Goal: Task Accomplishment & Management: Manage account settings

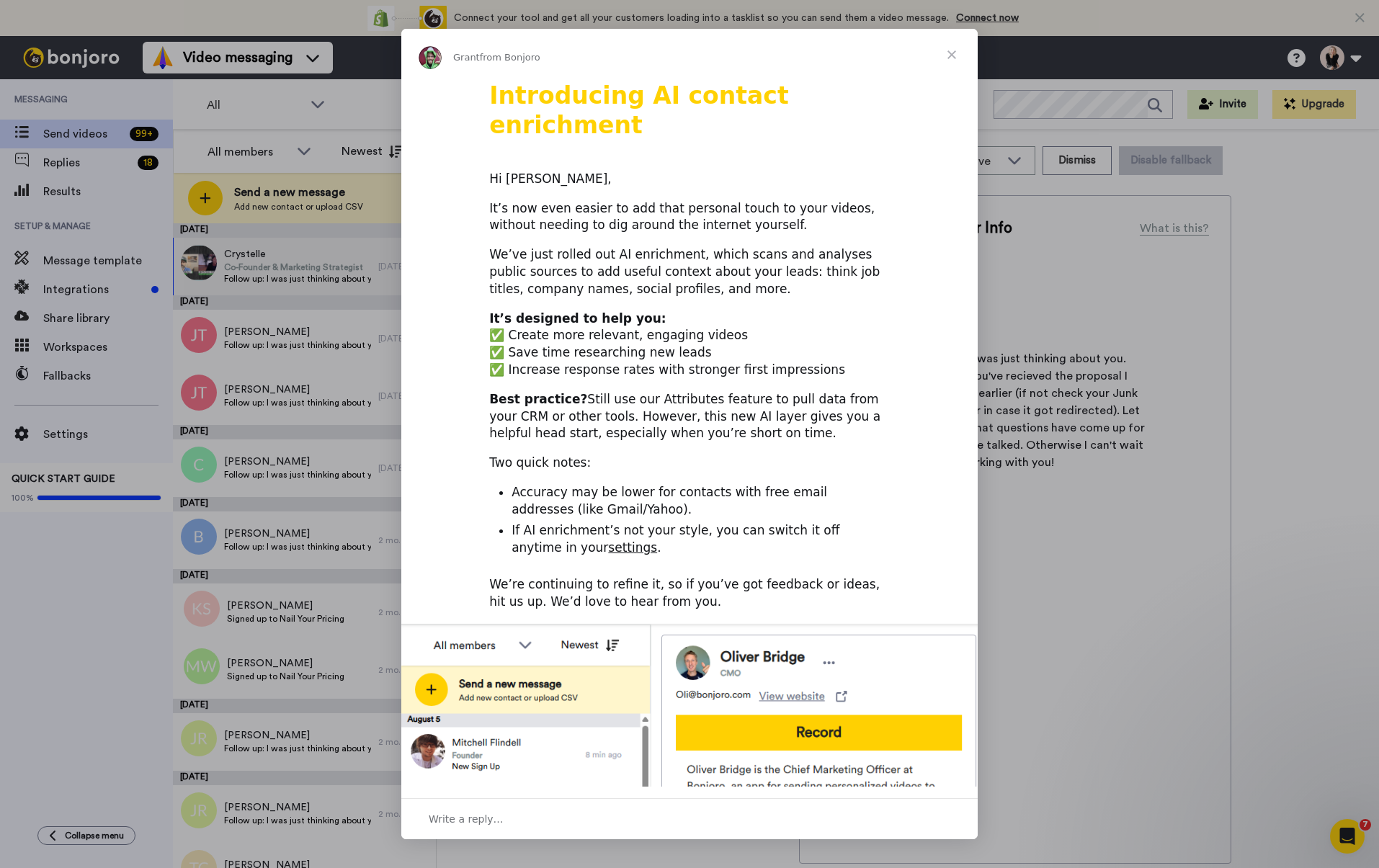
click at [946, 53] on span "Close" at bounding box center [951, 54] width 52 height 52
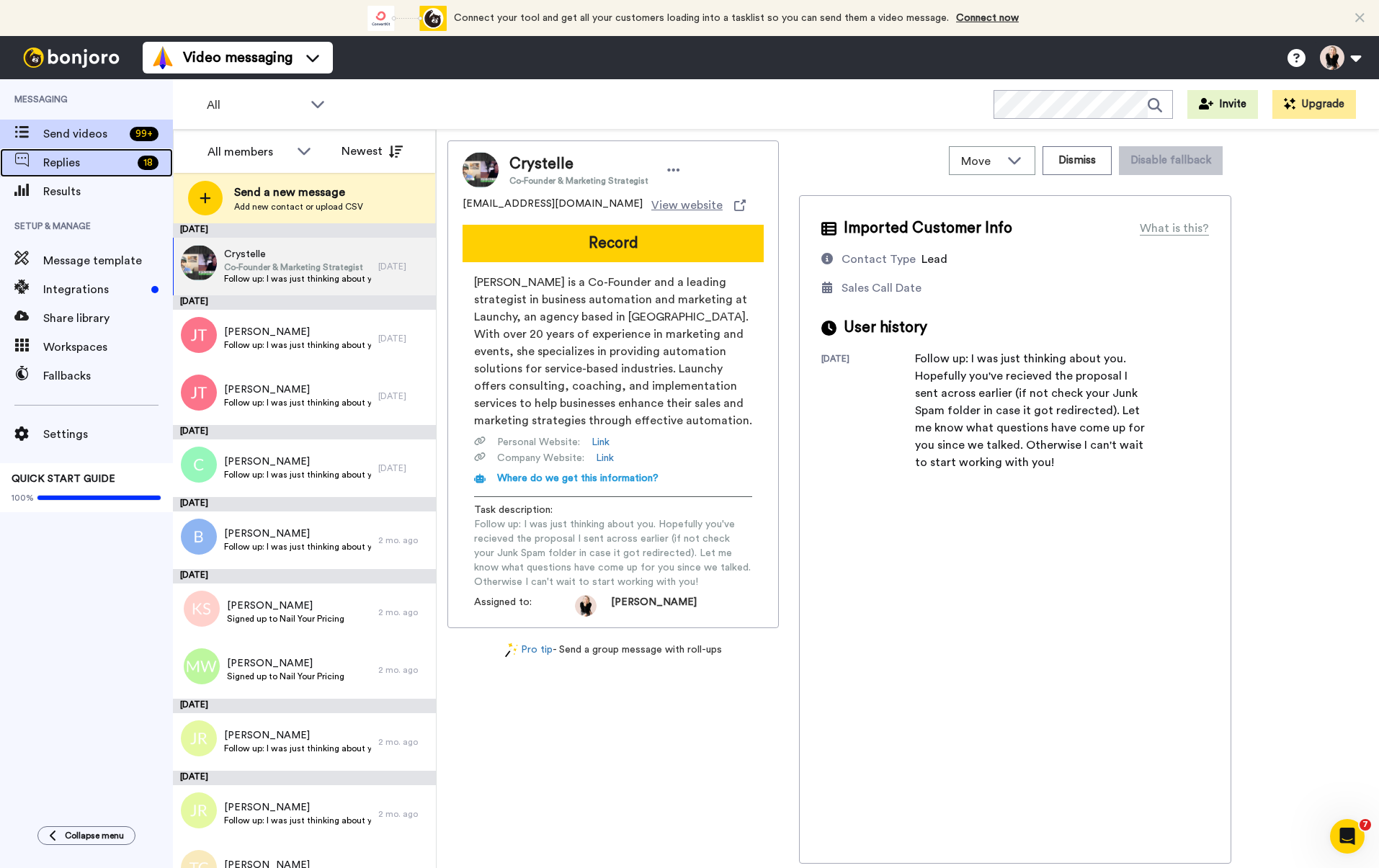
click at [86, 160] on span "Replies" at bounding box center [87, 163] width 89 height 17
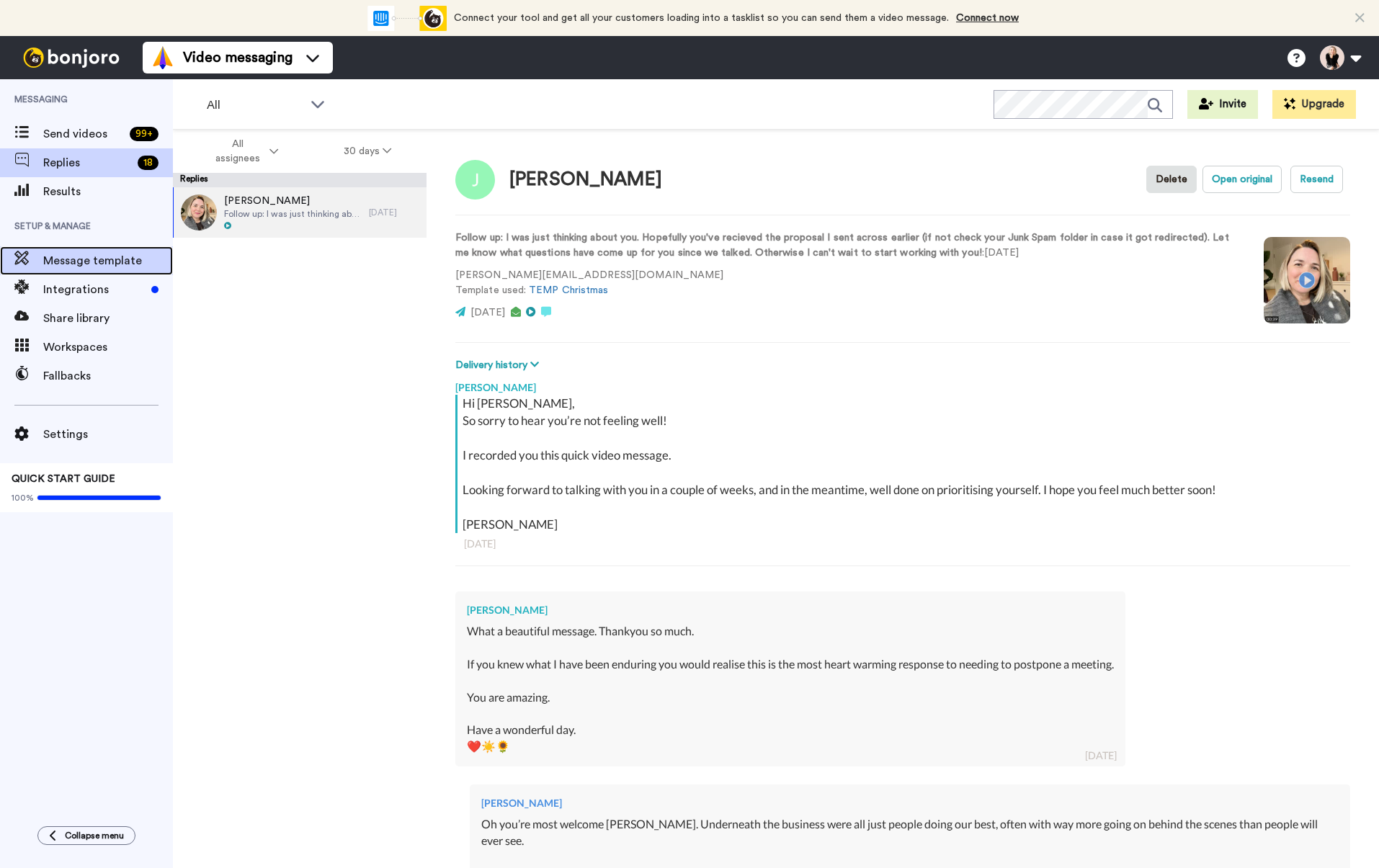
click at [69, 264] on span "Message template" at bounding box center [108, 261] width 130 height 17
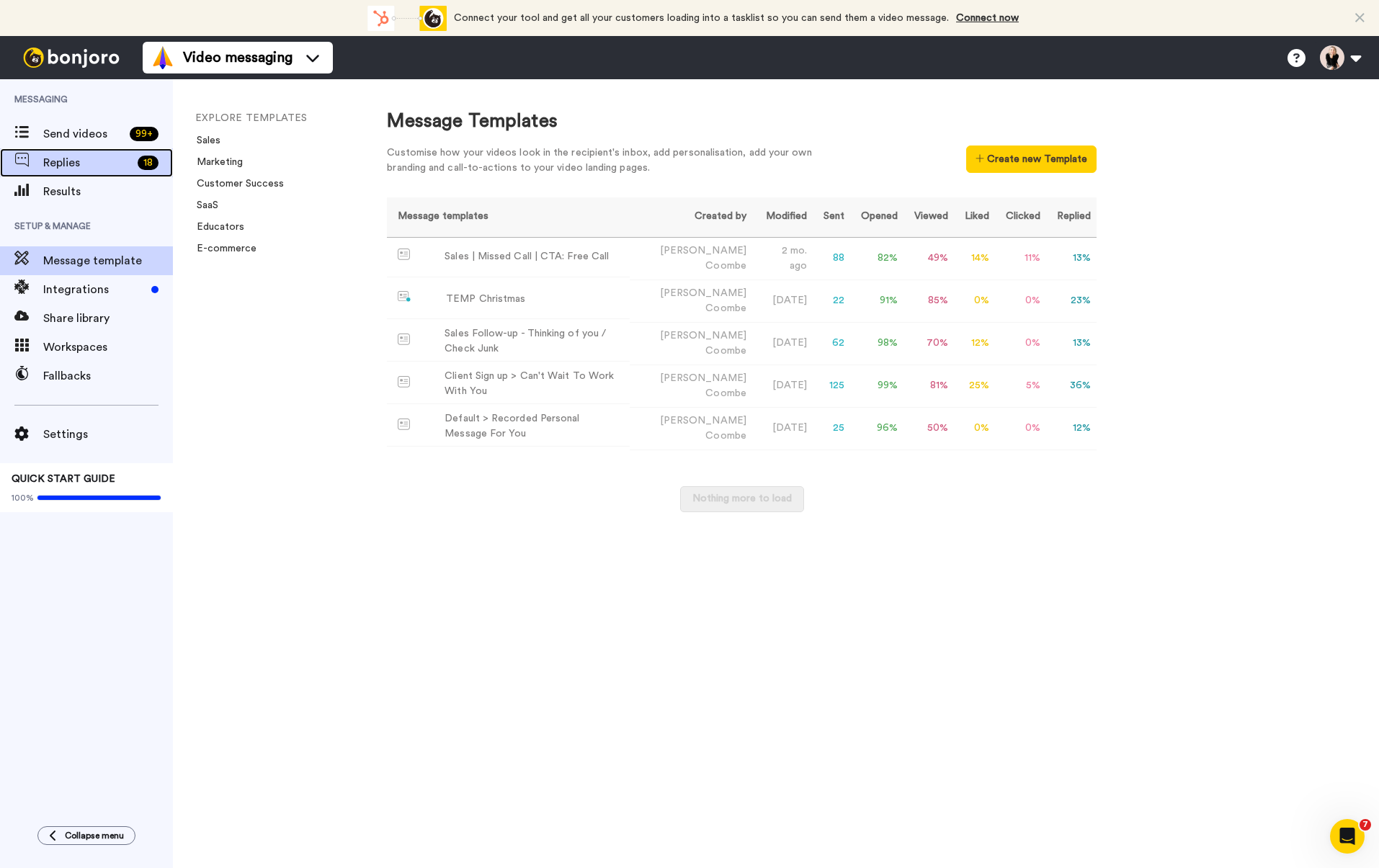
click at [66, 164] on span "Replies" at bounding box center [87, 163] width 89 height 17
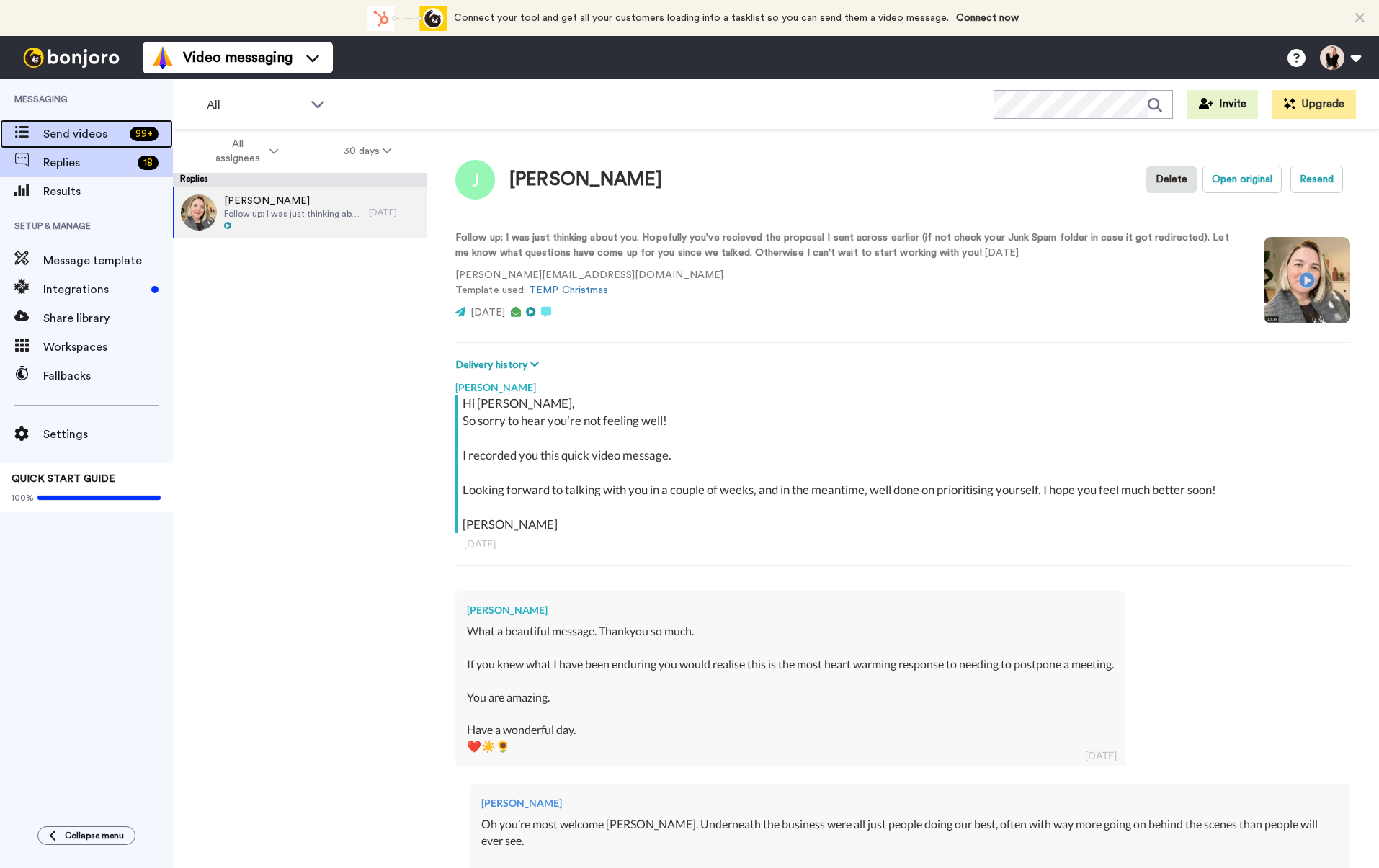
click at [71, 139] on span "Send videos" at bounding box center [83, 133] width 81 height 17
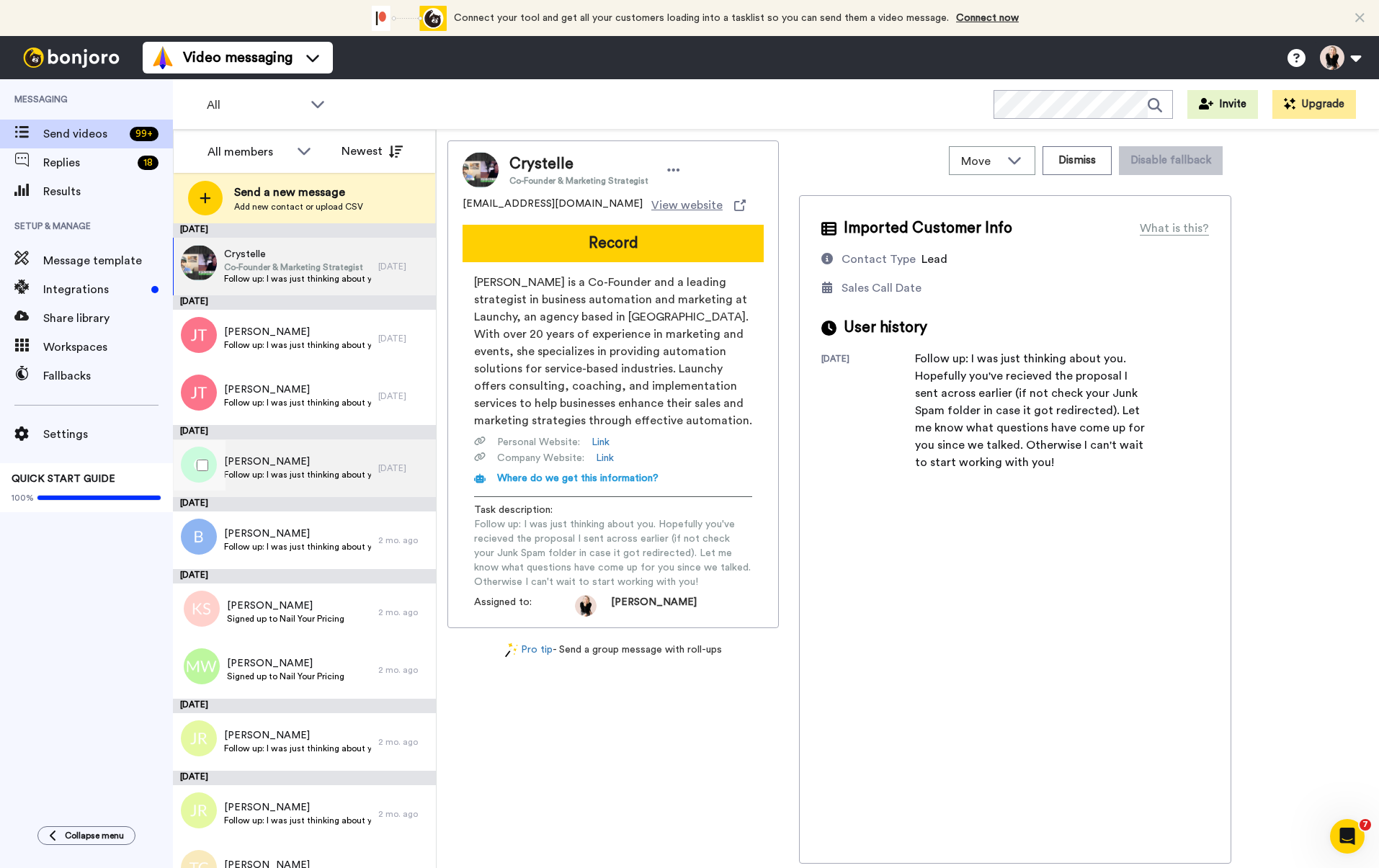
drag, startPoint x: 365, startPoint y: 463, endPoint x: 324, endPoint y: 465, distance: 41.0
click at [324, 465] on span "Clara" at bounding box center [297, 461] width 147 height 14
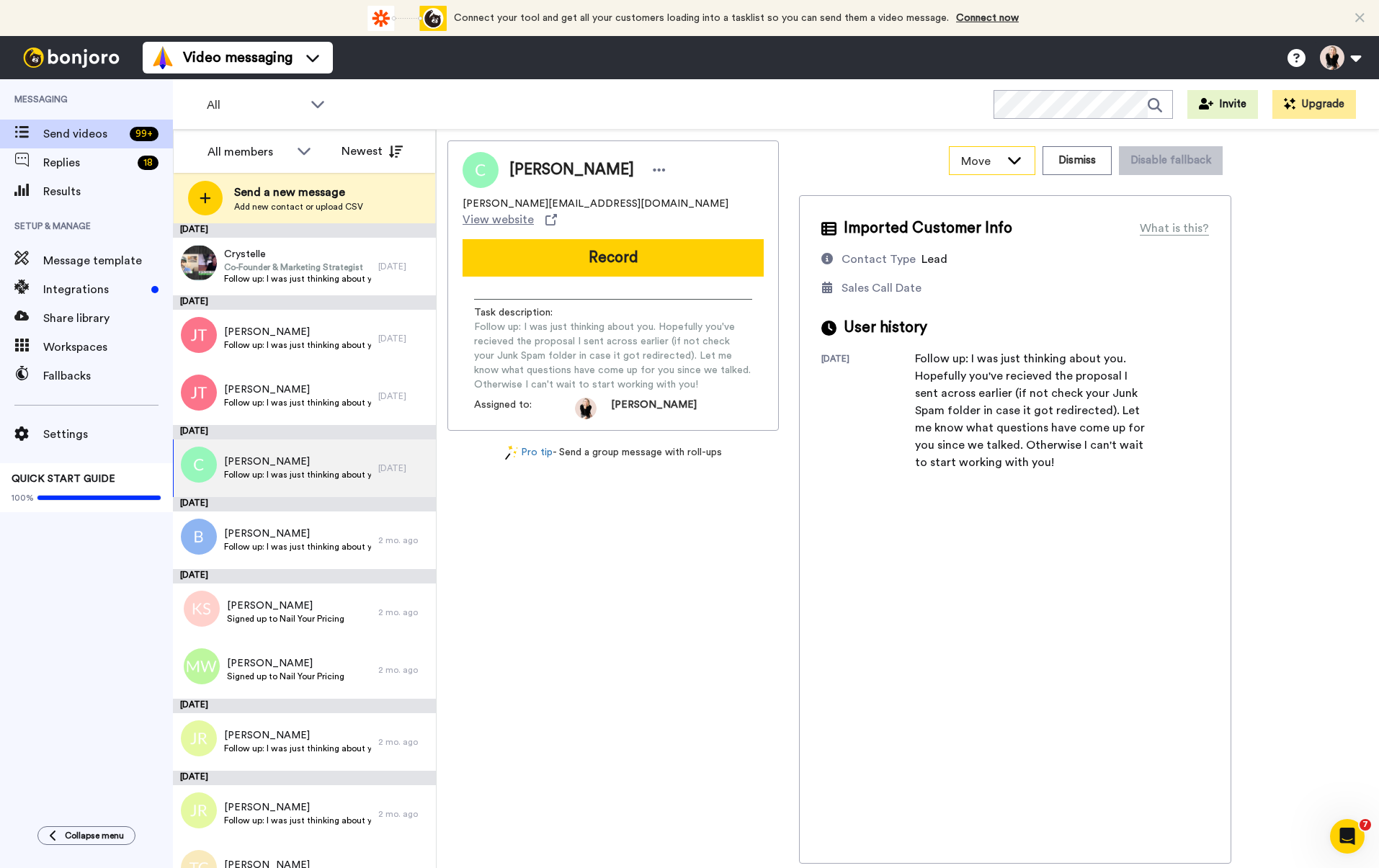
click at [1017, 150] on div "Move" at bounding box center [992, 160] width 85 height 27
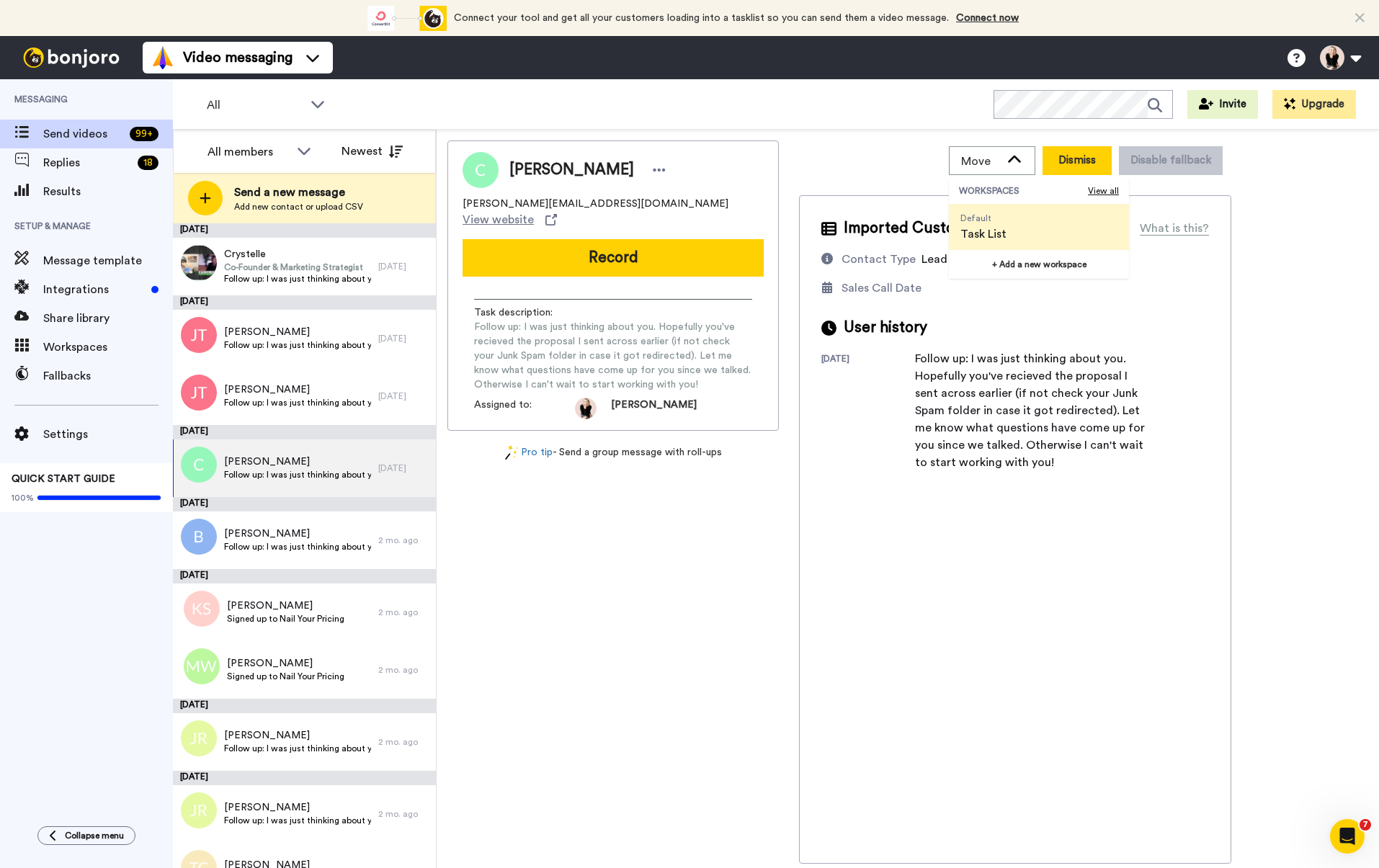
click at [1081, 151] on button "Dismiss" at bounding box center [1077, 160] width 69 height 29
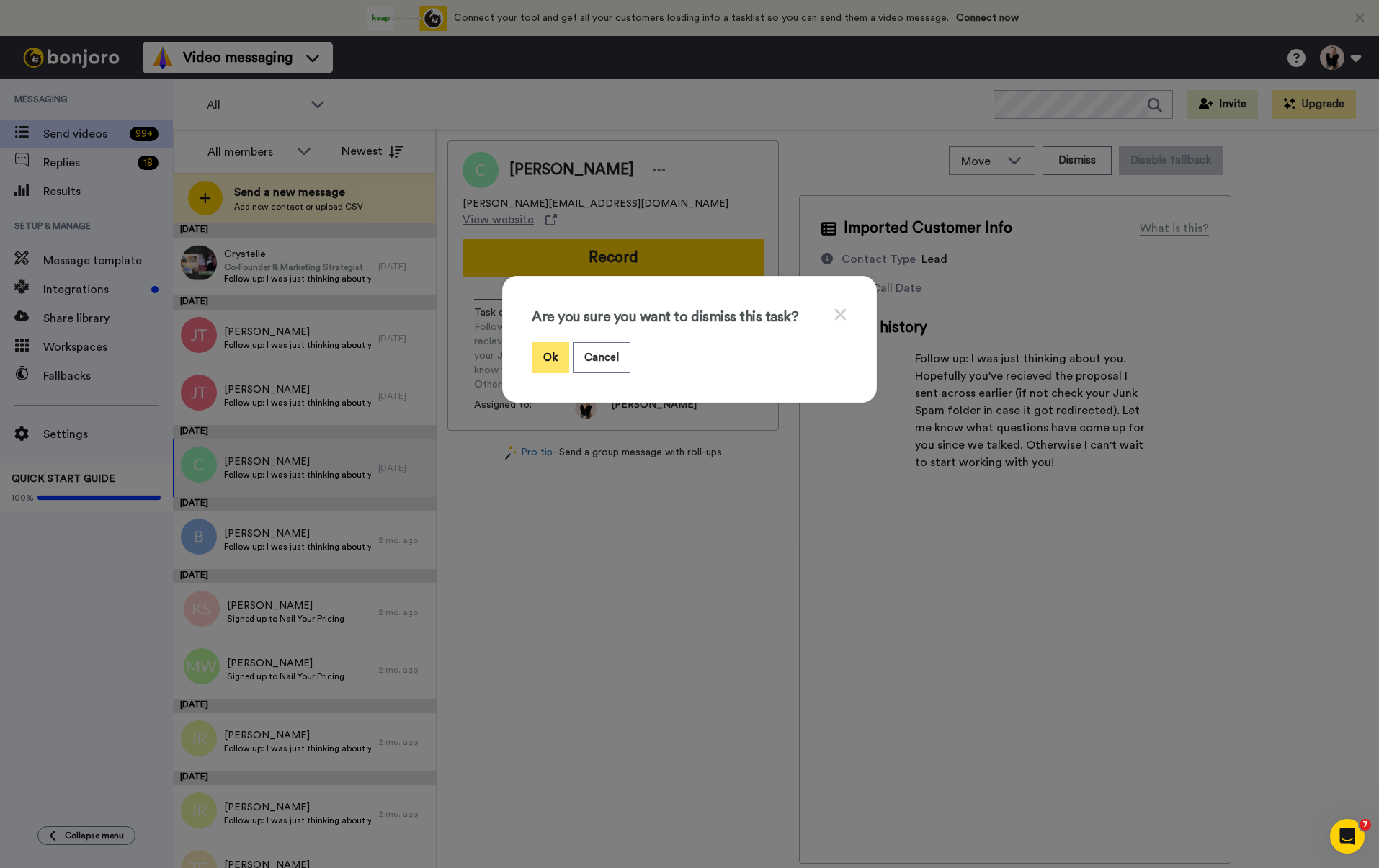
click at [548, 363] on button "Ok" at bounding box center [551, 357] width 38 height 31
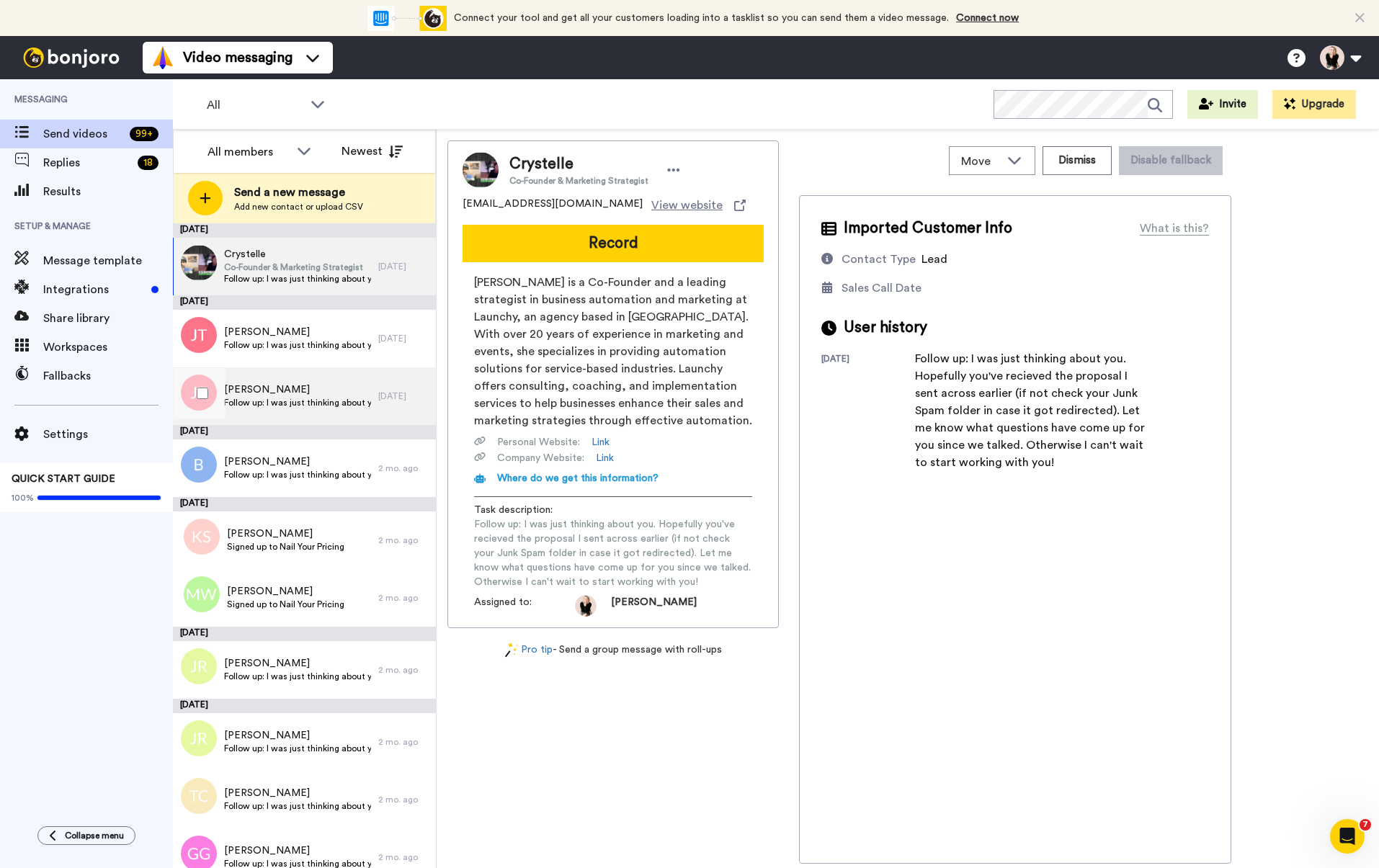
click at [322, 389] on span "Jonathan Tarry" at bounding box center [297, 390] width 147 height 14
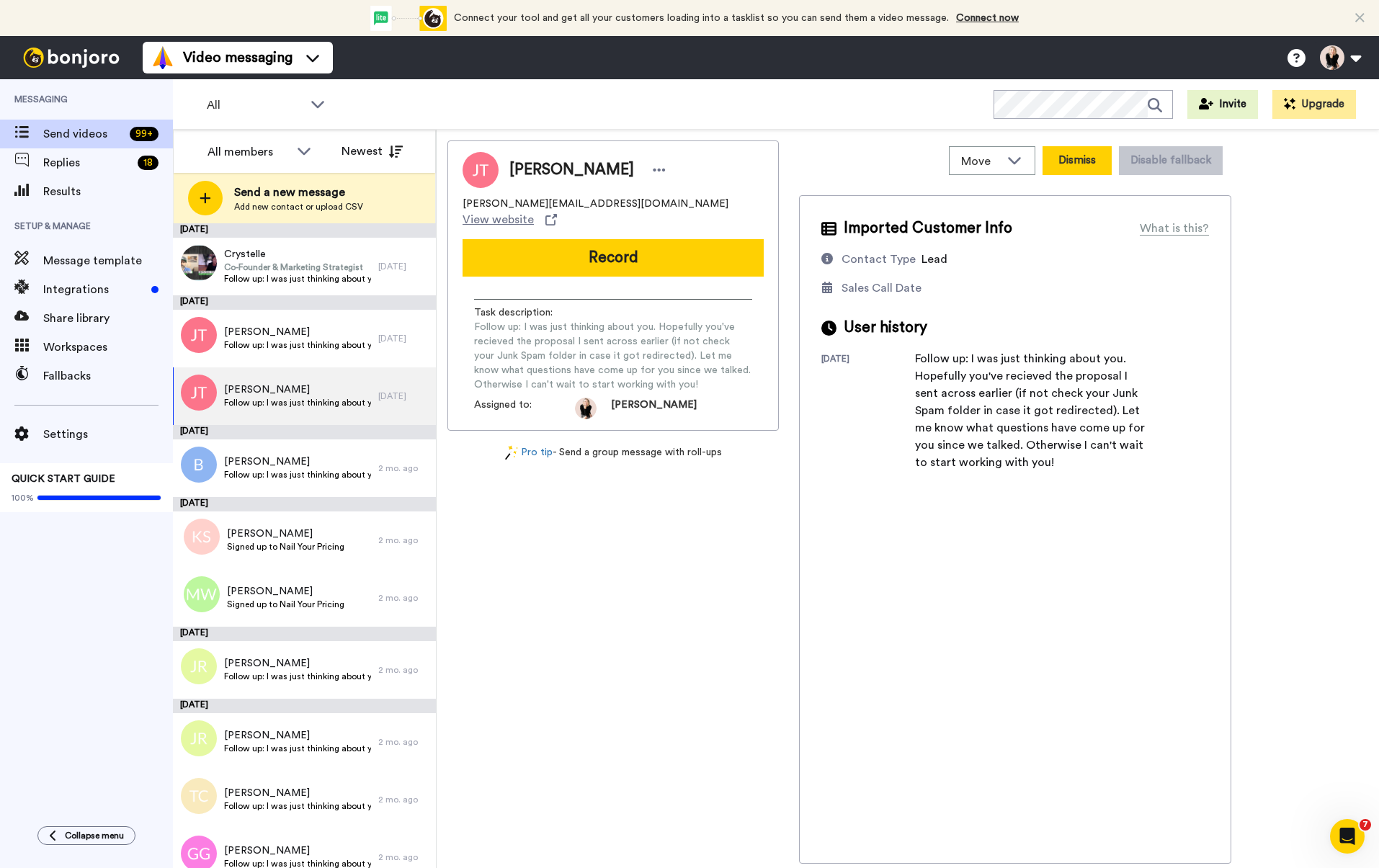
click at [1086, 159] on button "Dismiss" at bounding box center [1077, 160] width 69 height 29
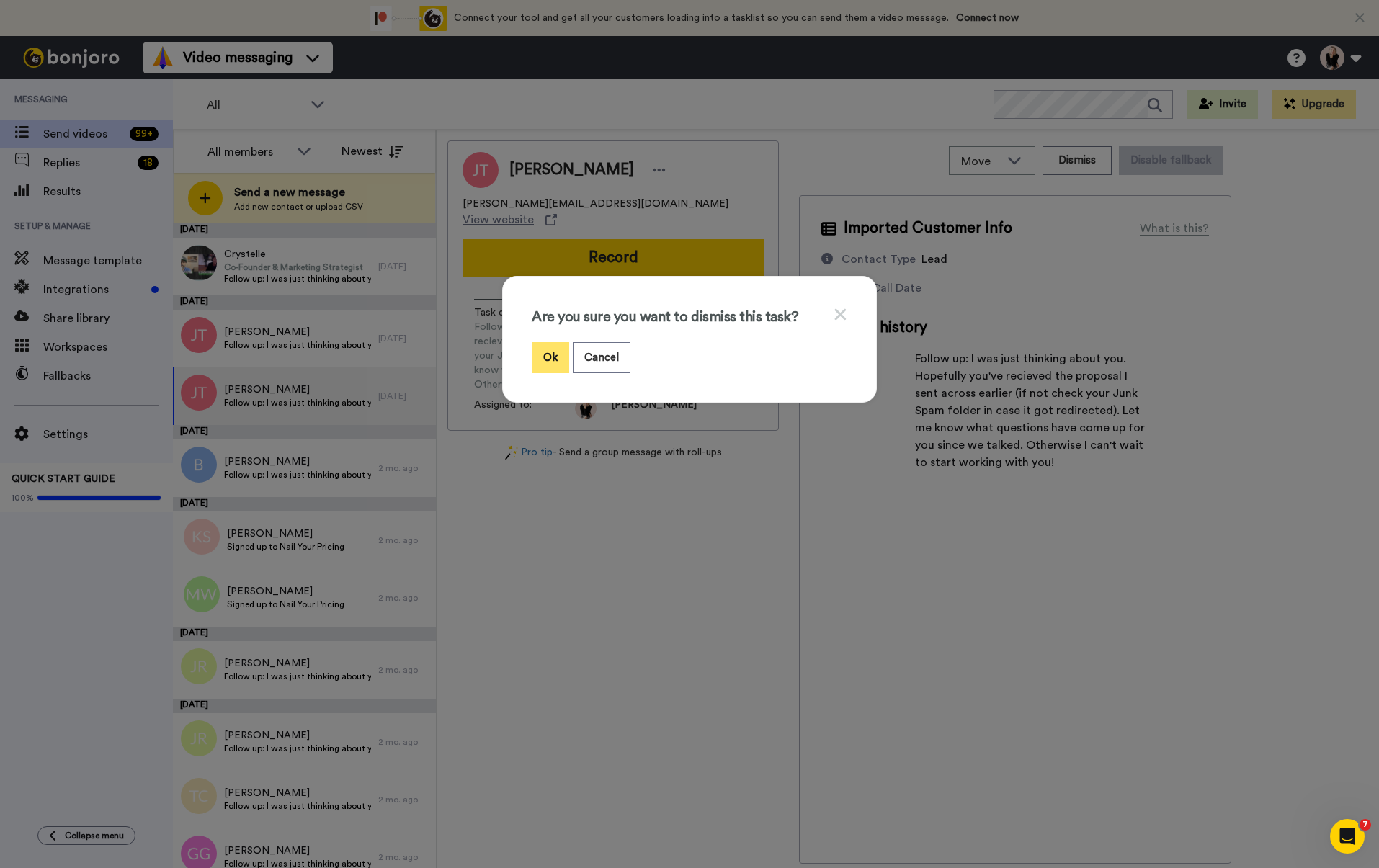
click at [552, 349] on button "Ok" at bounding box center [551, 357] width 38 height 31
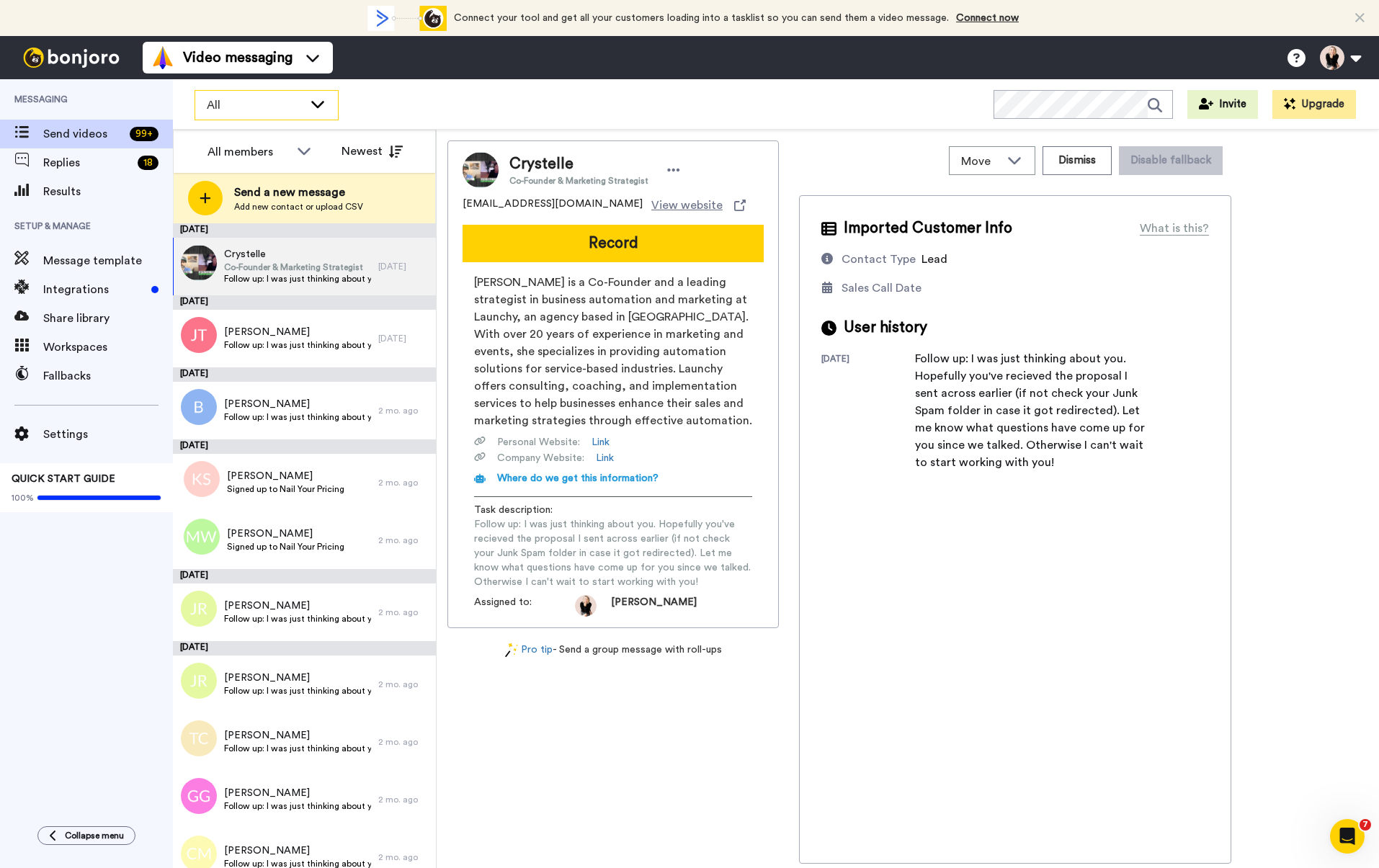
click at [310, 99] on icon at bounding box center [317, 103] width 17 height 14
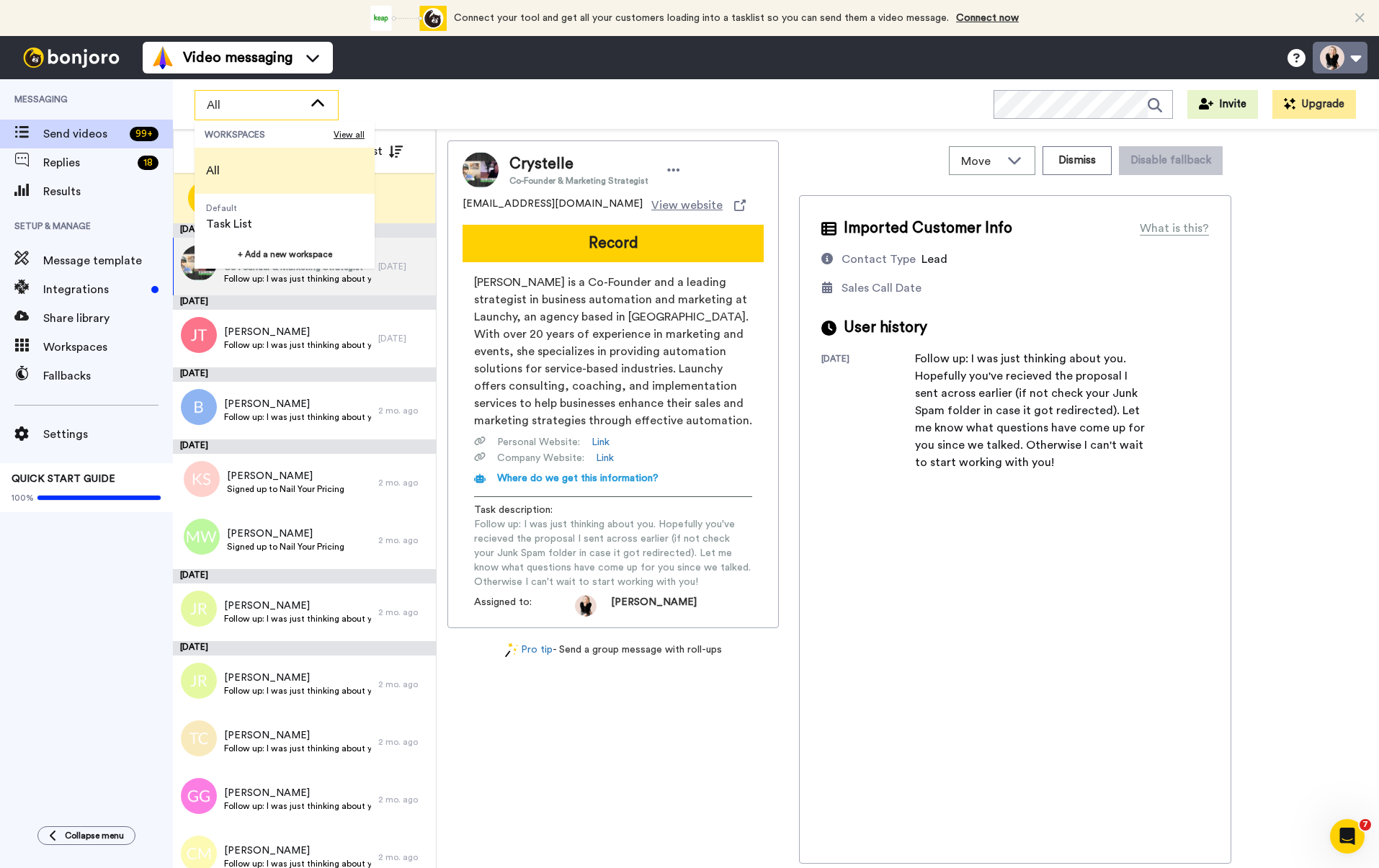
click at [1358, 61] on button at bounding box center [1340, 57] width 55 height 32
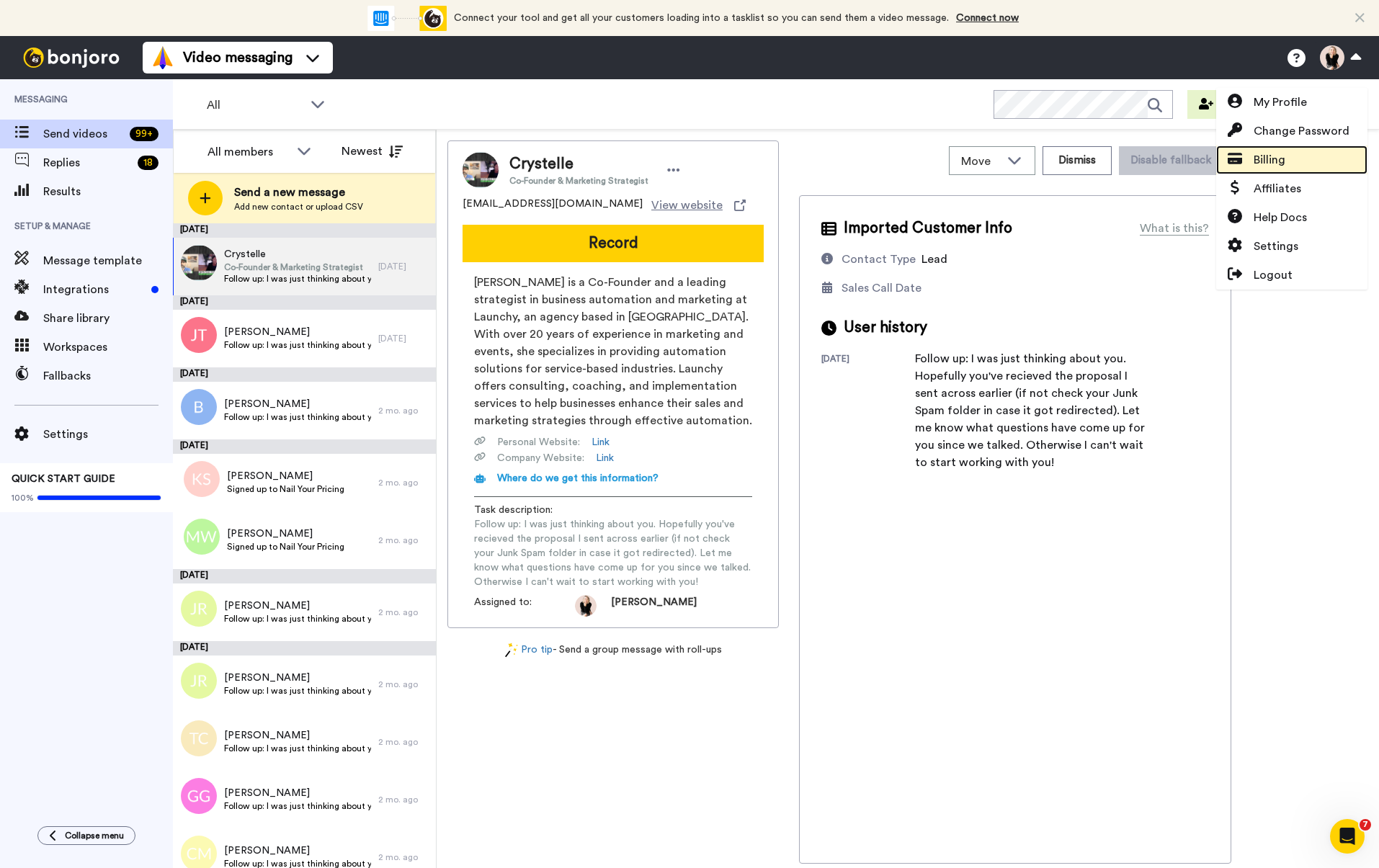
click at [1266, 160] on span "Billing" at bounding box center [1269, 160] width 32 height 17
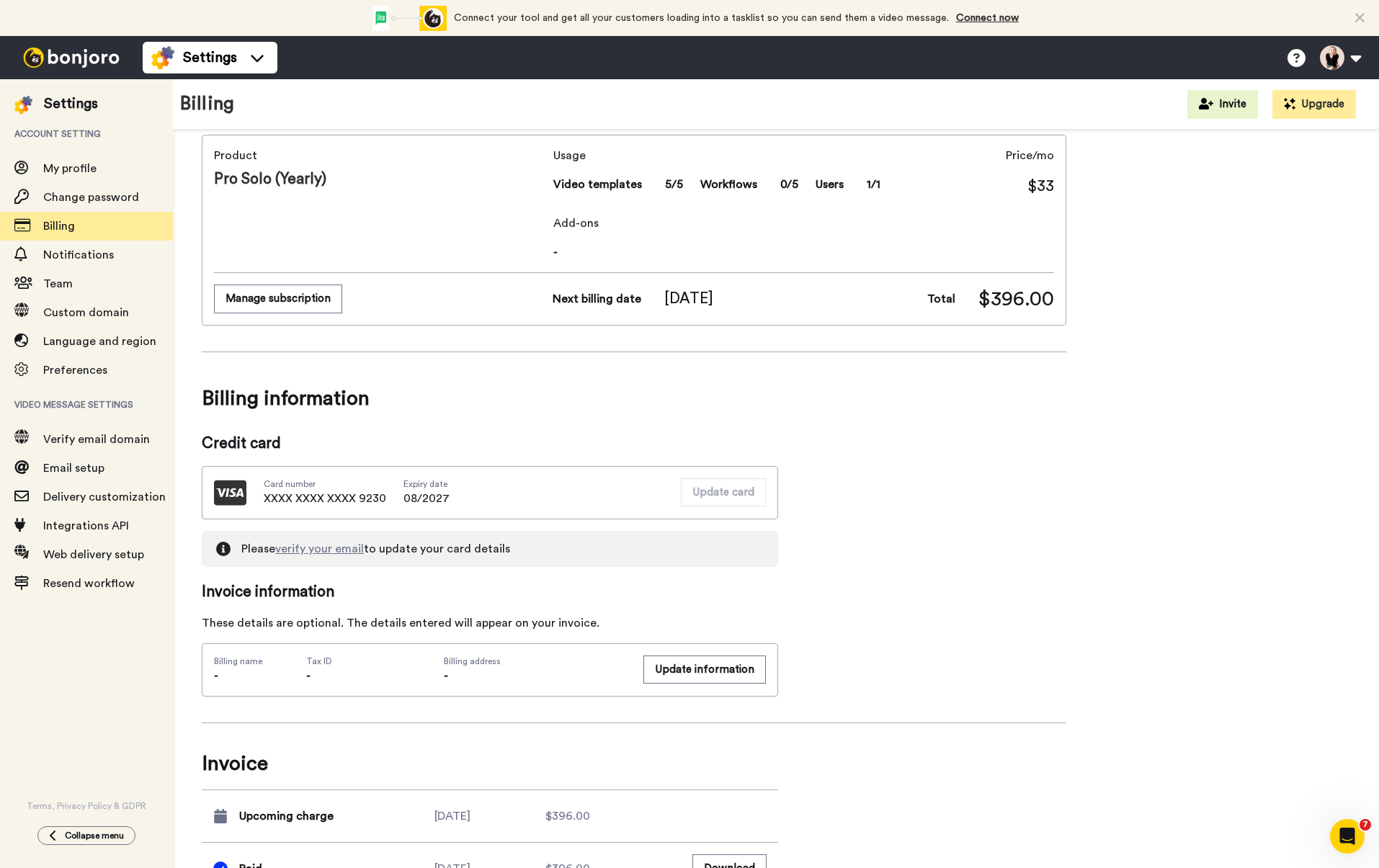
scroll to position [72, 0]
click at [268, 298] on button "Manage subscription" at bounding box center [278, 299] width 128 height 28
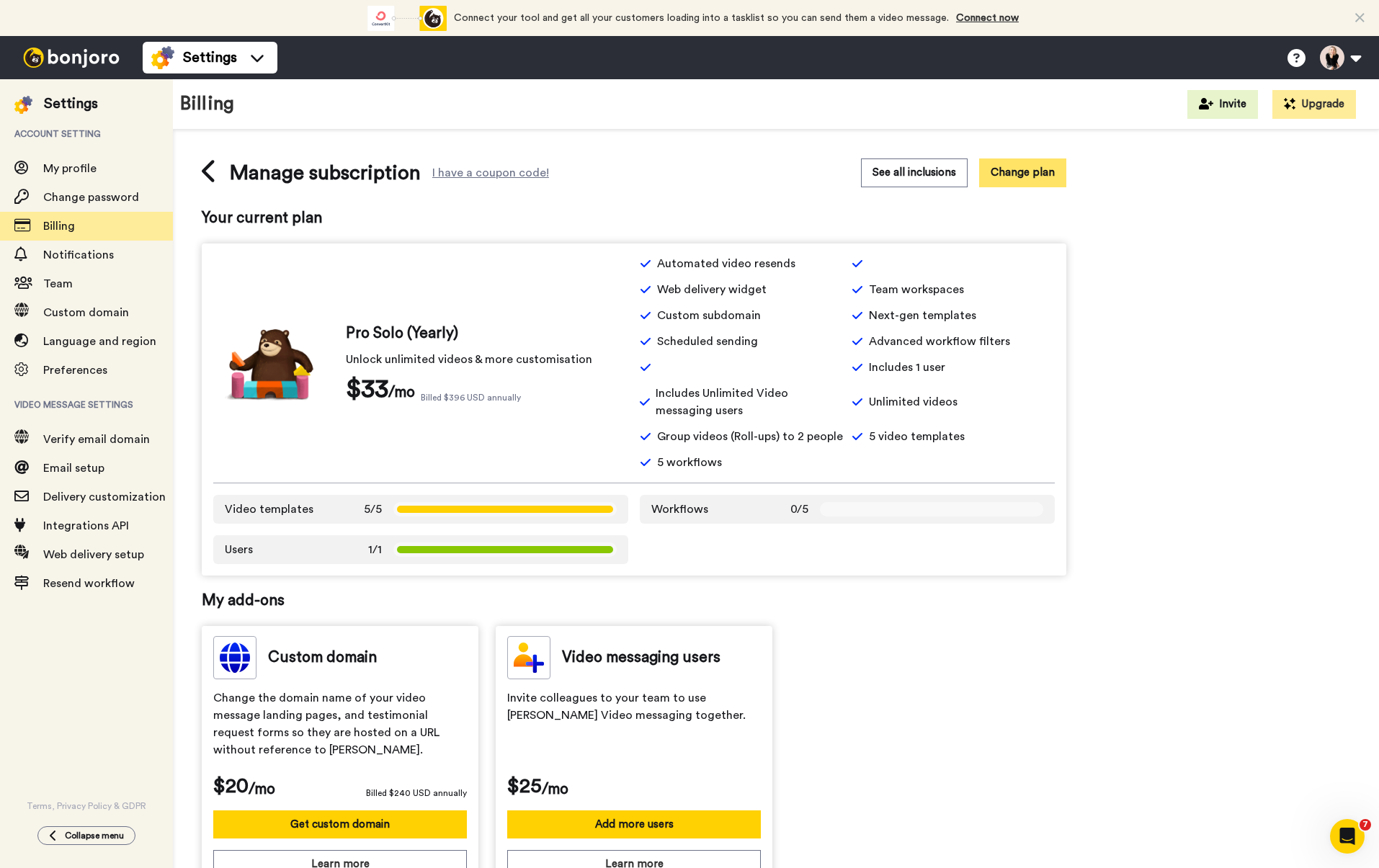
click at [1041, 170] on button "Change plan" at bounding box center [1023, 172] width 87 height 28
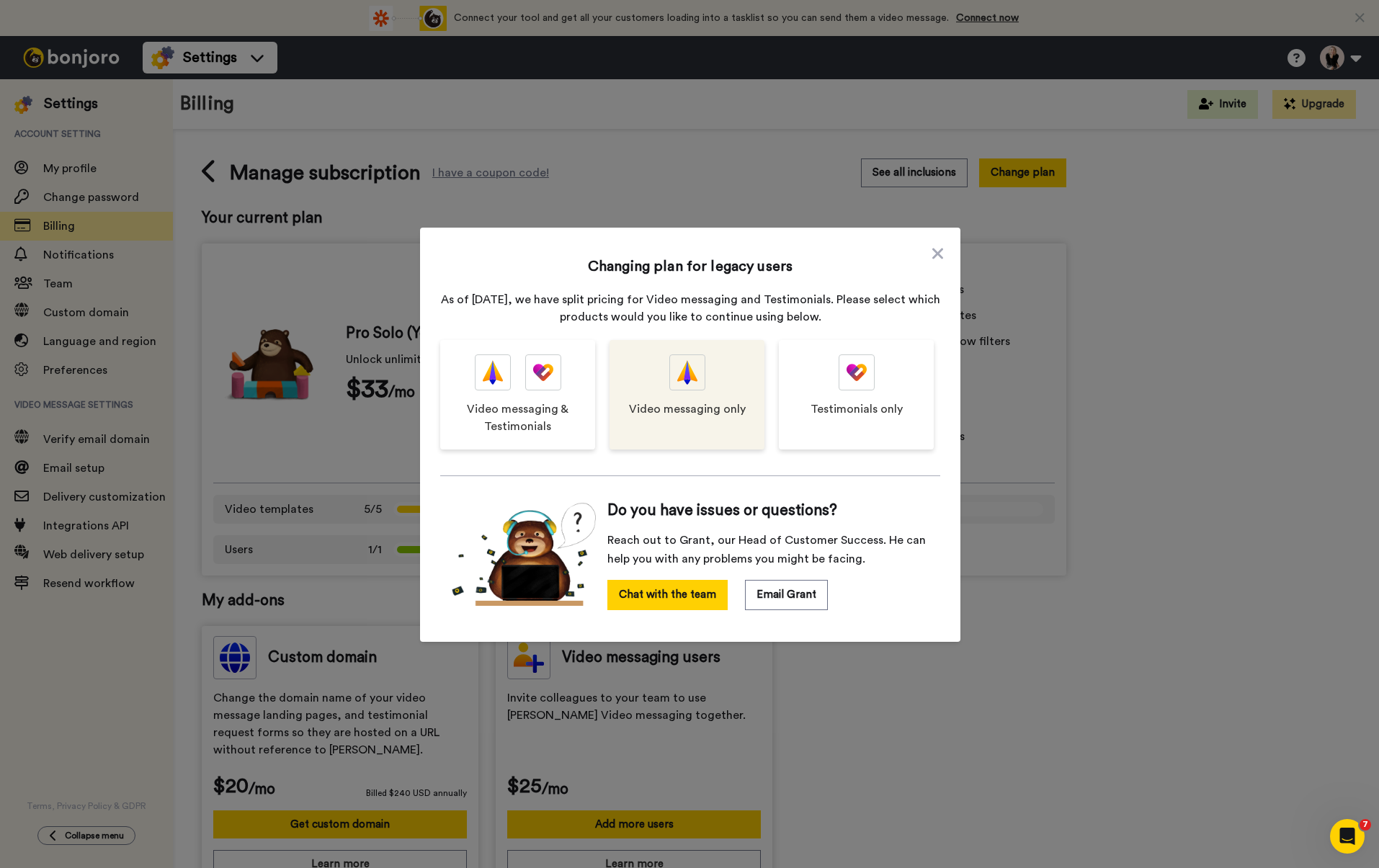
click at [744, 377] on div "Video messaging only" at bounding box center [687, 394] width 155 height 109
click at [696, 424] on div "Video messaging only" at bounding box center [687, 394] width 155 height 109
